Goal: Book appointment/travel/reservation

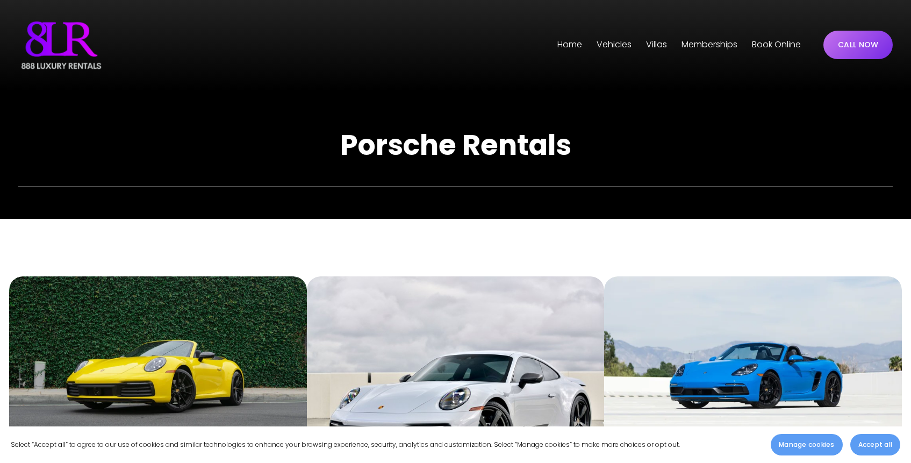
click at [0, 0] on span "[GEOGRAPHIC_DATA]" at bounding box center [0, 0] width 0 height 0
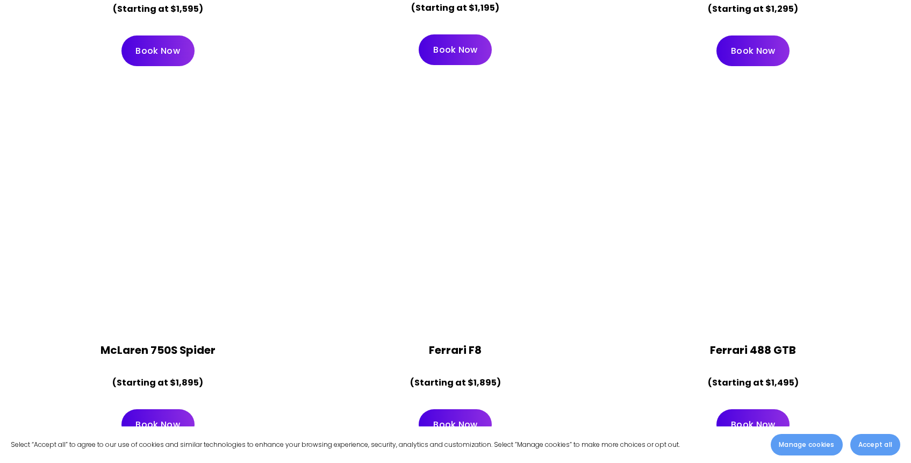
scroll to position [1617, 0]
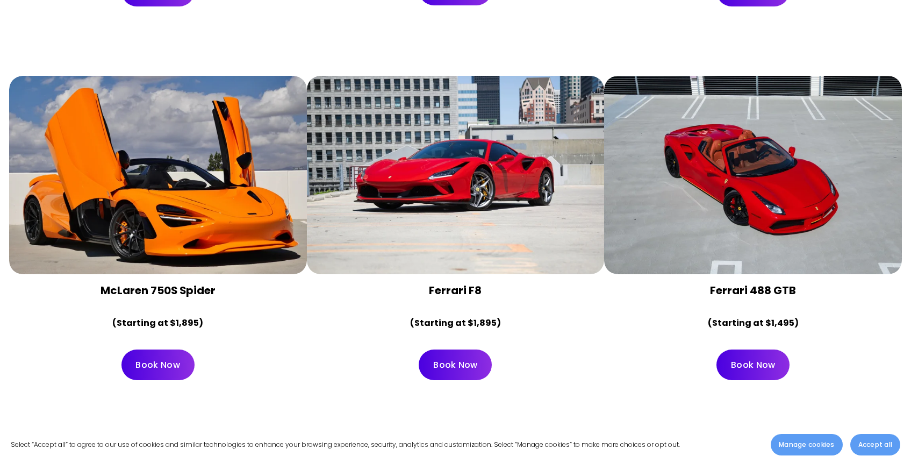
click at [205, 204] on div at bounding box center [158, 175] width 298 height 198
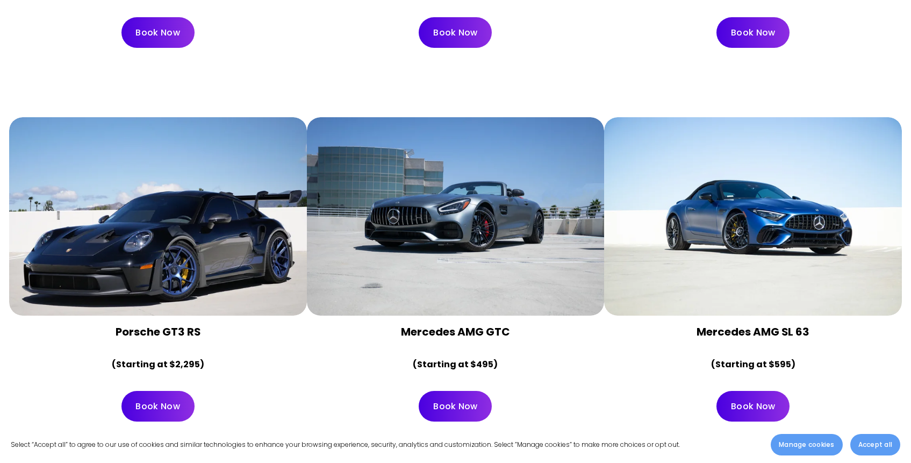
scroll to position [1938, 0]
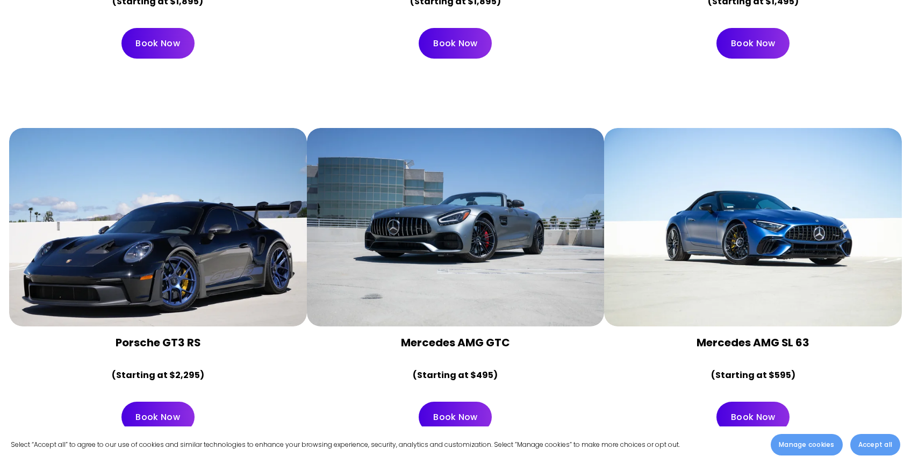
click at [175, 226] on div at bounding box center [158, 227] width 298 height 198
click at [165, 401] on link "Book Now" at bounding box center [157, 416] width 73 height 31
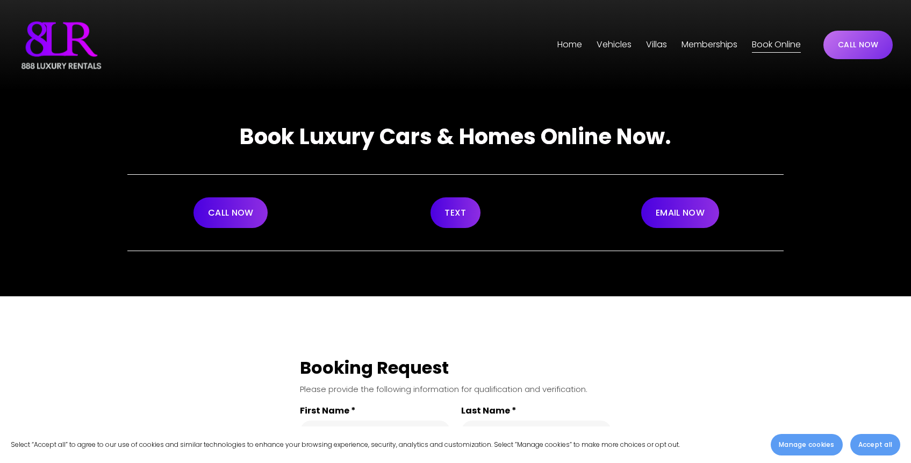
click at [654, 45] on span "Villas" at bounding box center [656, 45] width 21 height 16
click at [660, 45] on span "Villas" at bounding box center [656, 45] width 21 height 16
click at [0, 0] on span "[GEOGRAPHIC_DATA]" at bounding box center [0, 0] width 0 height 0
